Goal: Task Accomplishment & Management: Complete application form

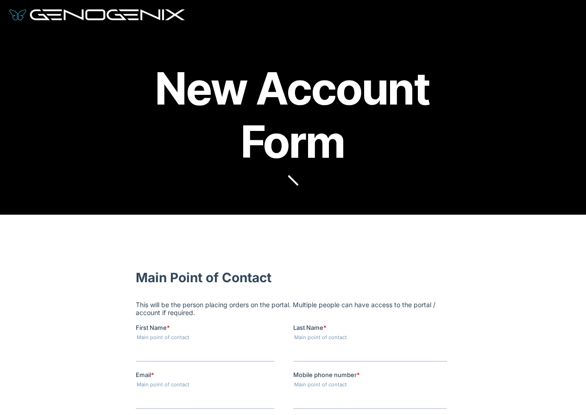
drag, startPoint x: 263, startPoint y: 539, endPoint x: 262, endPoint y: 316, distance: 222.7
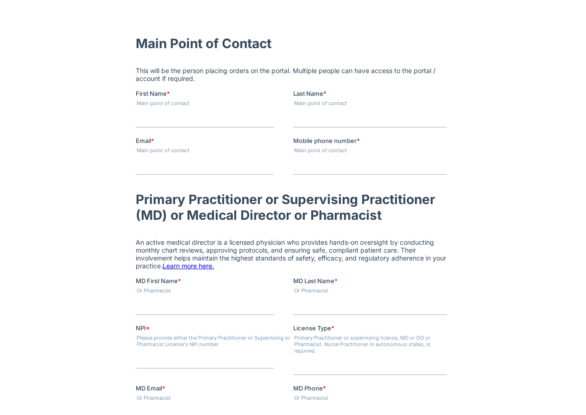
scroll to position [247, 0]
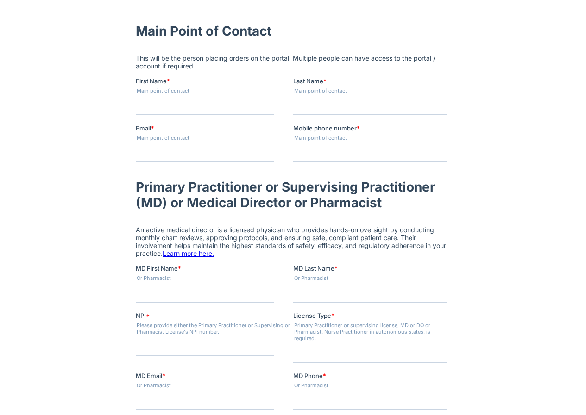
drag, startPoint x: 617, startPoint y: 259, endPoint x: 192, endPoint y: 228, distance: 427.0
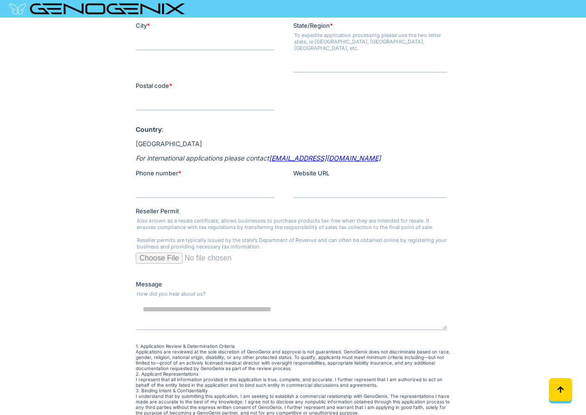
scroll to position [987, 0]
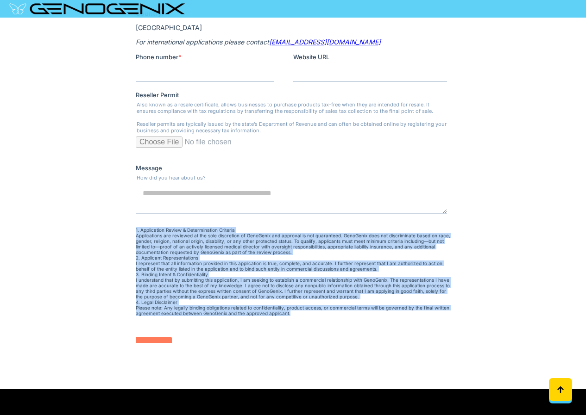
drag, startPoint x: 323, startPoint y: 298, endPoint x: 267, endPoint y: -517, distance: 817.0
click at [158, 228] on p "1. Application Review & Determination Criteria Applications are reviewed at the…" at bounding box center [292, 272] width 315 height 89
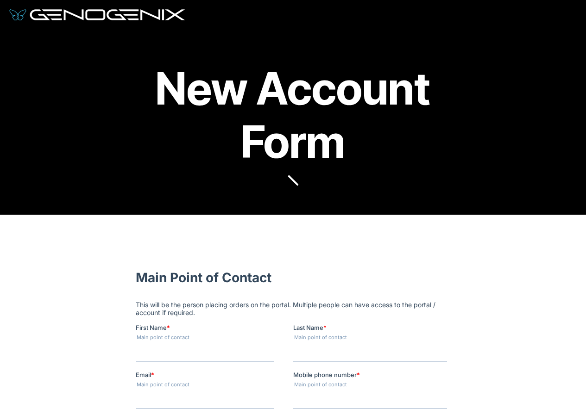
scroll to position [247, 0]
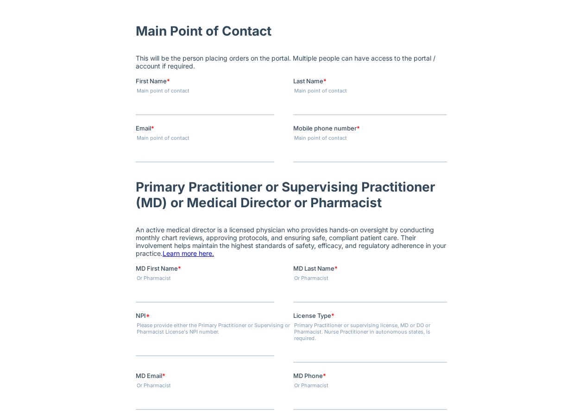
drag, startPoint x: 252, startPoint y: 157, endPoint x: 249, endPoint y: 153, distance: 5.0
click at [252, 157] on input "Email *" at bounding box center [204, 153] width 138 height 19
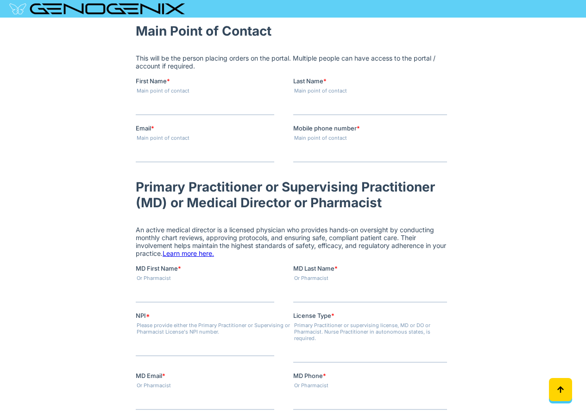
scroll to position [370, 0]
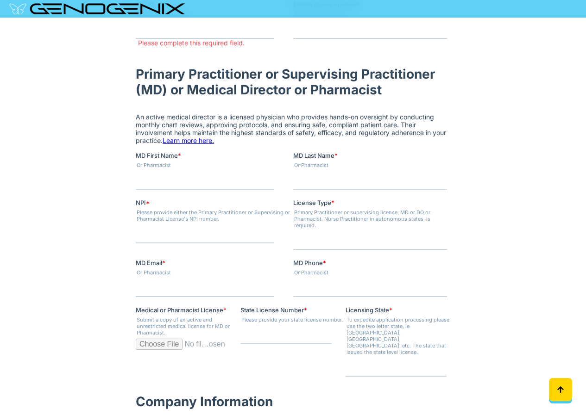
click at [319, 239] on input "License Type *" at bounding box center [370, 241] width 154 height 19
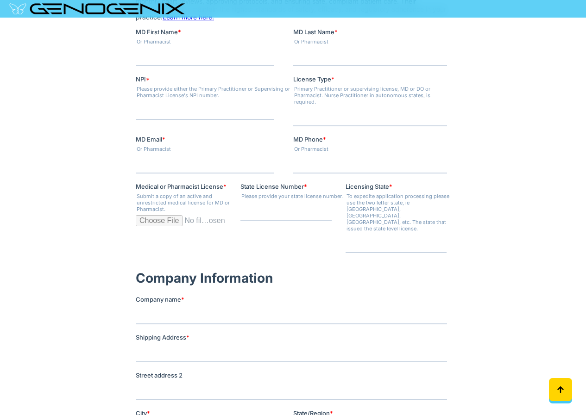
scroll to position [0, 0]
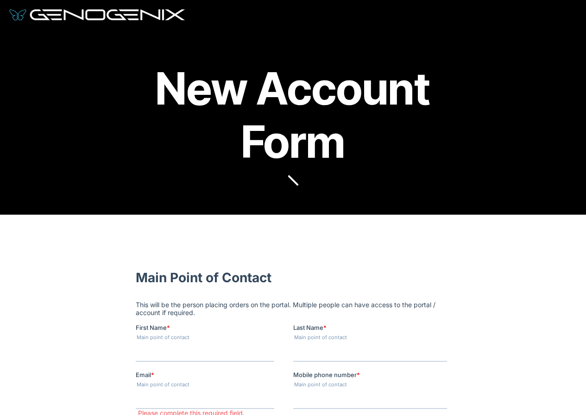
click at [55, 13] on img at bounding box center [96, 14] width 175 height 11
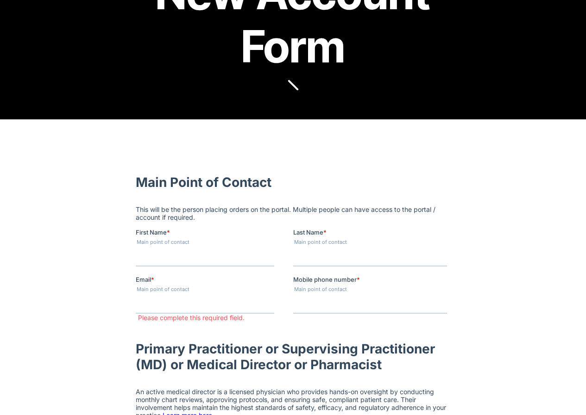
scroll to position [124, 0]
